Goal: Transaction & Acquisition: Obtain resource

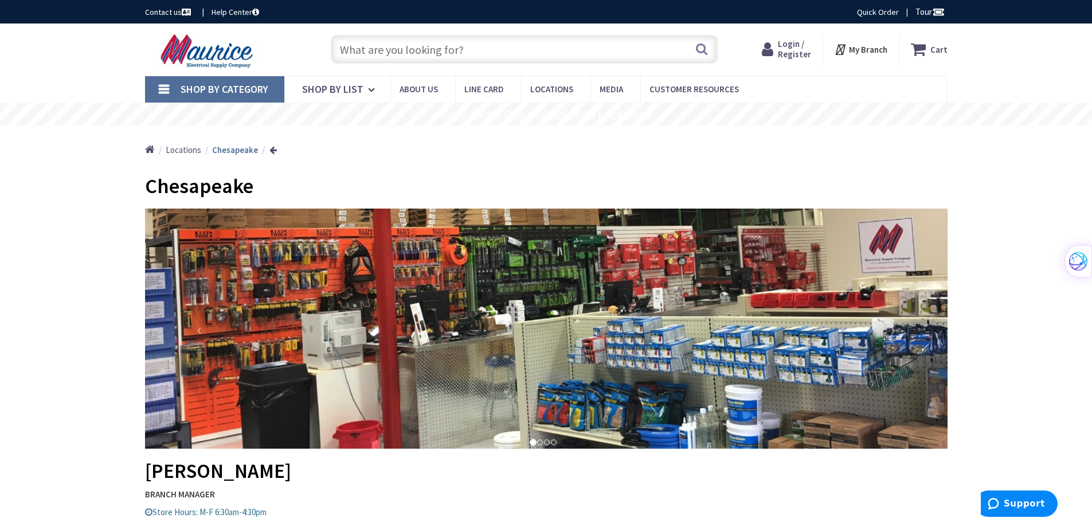
click at [396, 48] on input "text" at bounding box center [524, 49] width 387 height 29
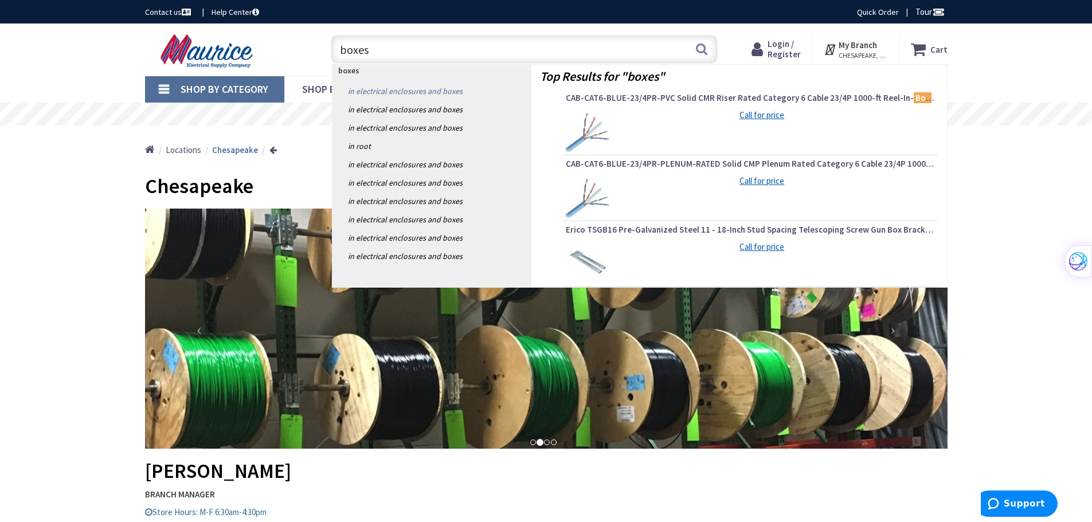
type input "boxes"
click at [453, 93] on link "in Electrical Enclosures and Boxes" at bounding box center [431, 91] width 199 height 18
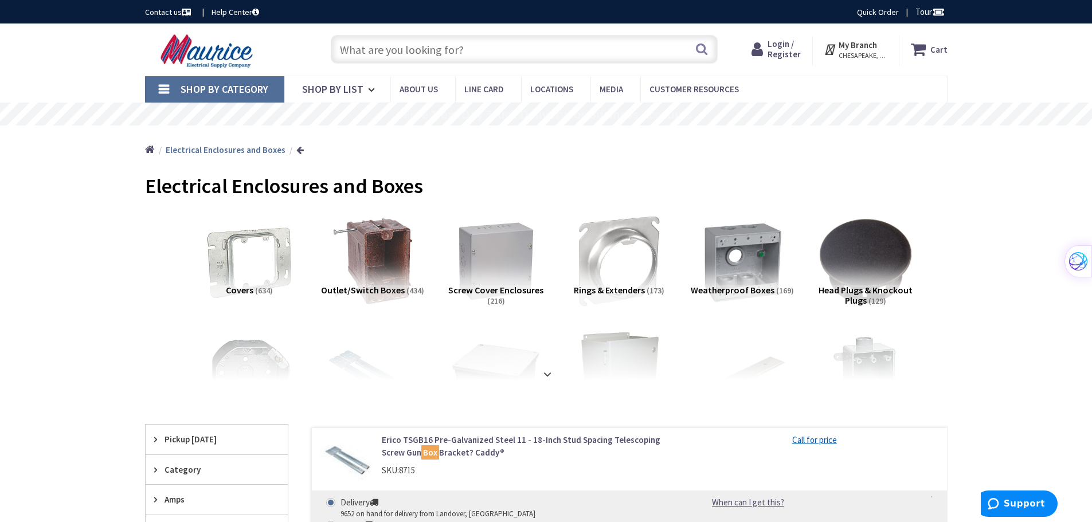
click at [473, 48] on input "text" at bounding box center [524, 49] width 387 height 29
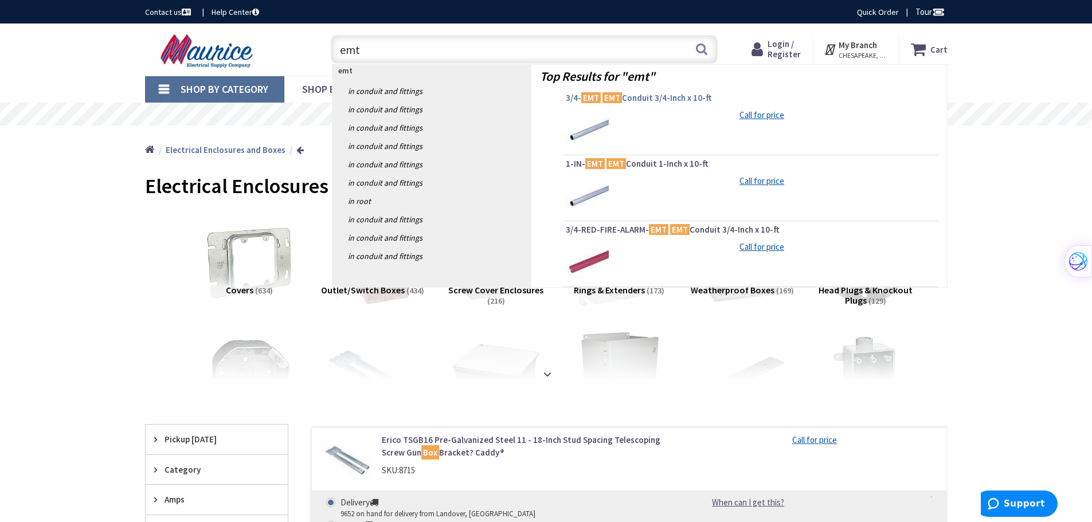
type input "emt"
click at [628, 100] on span "3/4- EMT EMT Conduit 3/4-Inch x 10-ft" at bounding box center [751, 97] width 370 height 11
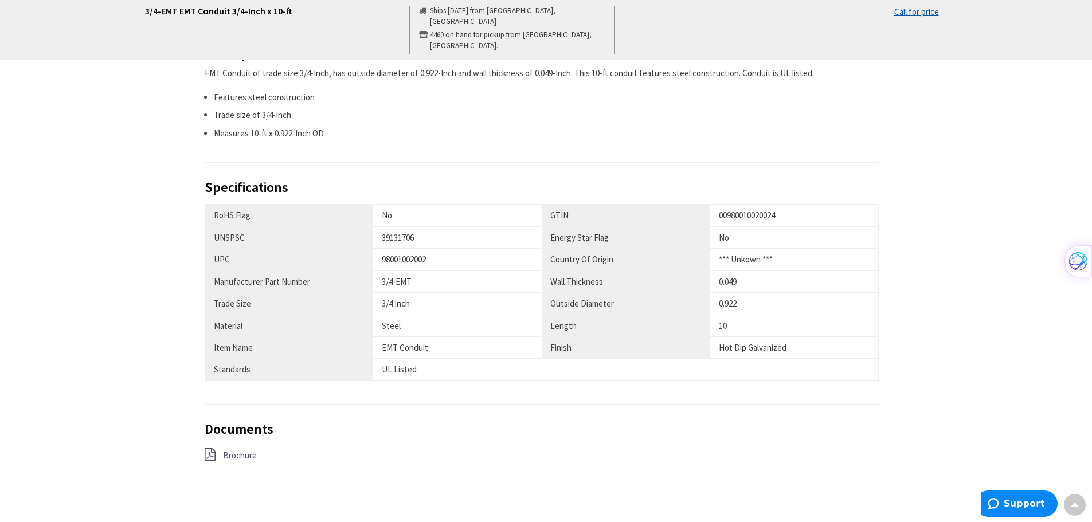
scroll to position [573, 0]
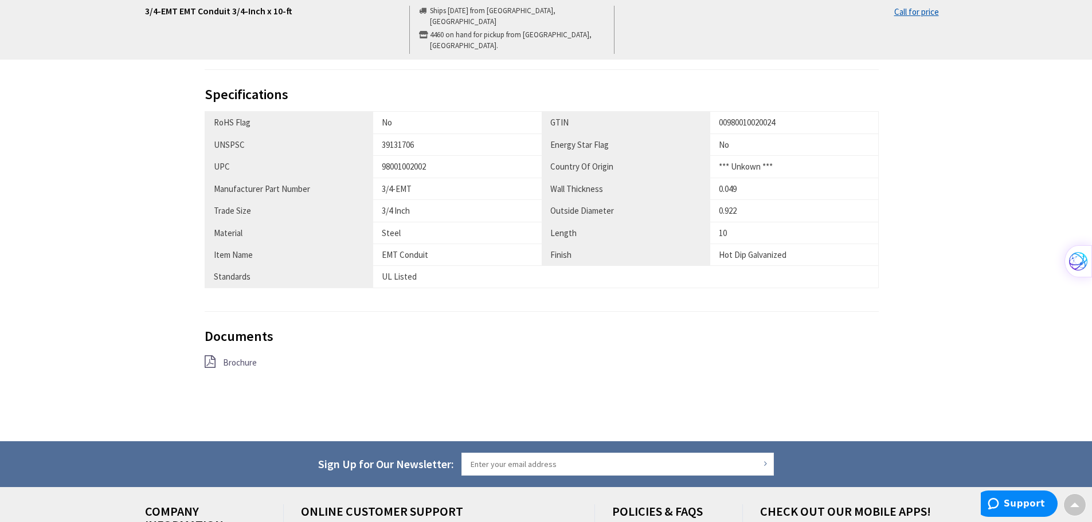
click at [236, 364] on span "Brochure" at bounding box center [240, 362] width 34 height 11
